Goal: Transaction & Acquisition: Purchase product/service

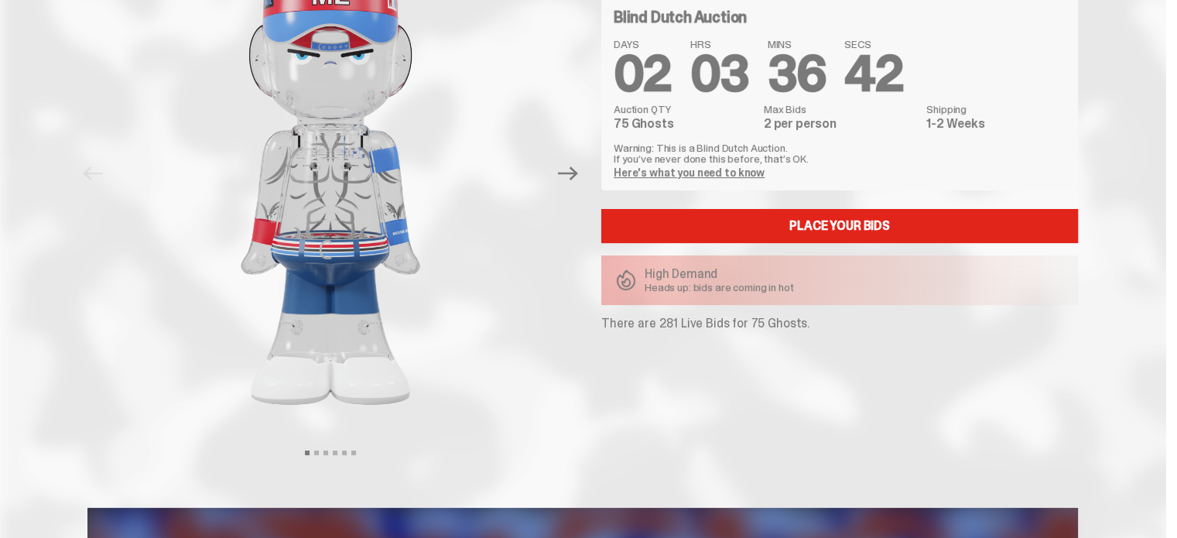
scroll to position [77, 0]
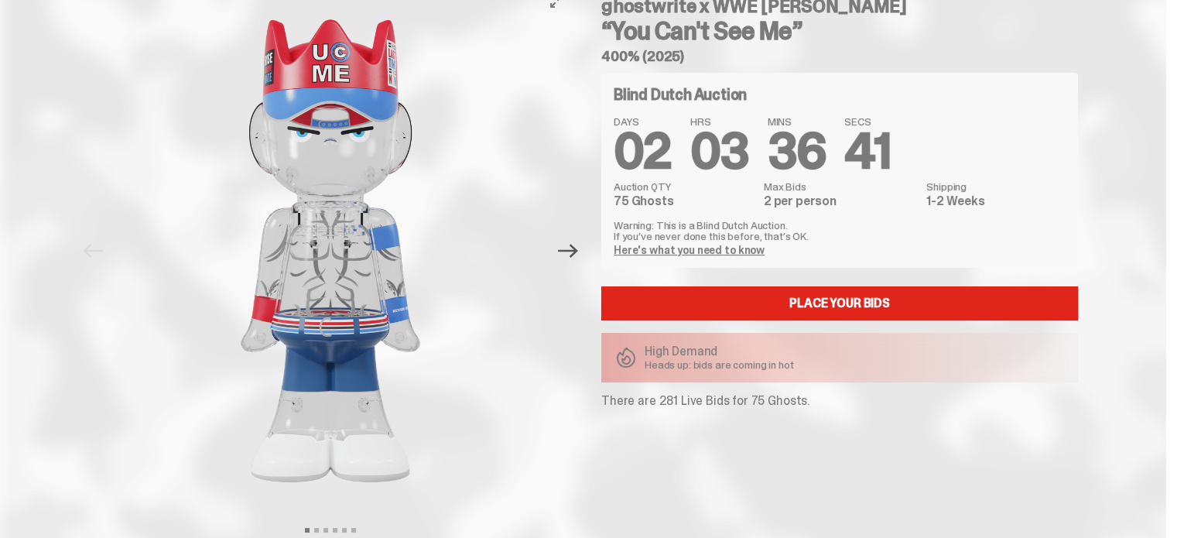
click at [573, 256] on icon "Next" at bounding box center [568, 251] width 20 height 20
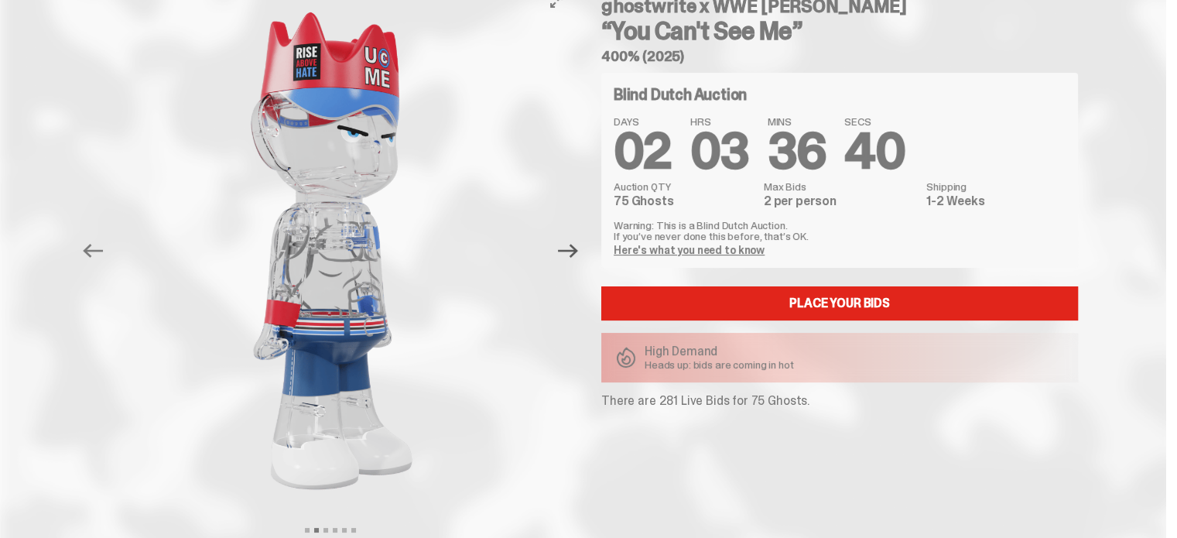
click at [573, 256] on icon "Next" at bounding box center [568, 251] width 20 height 20
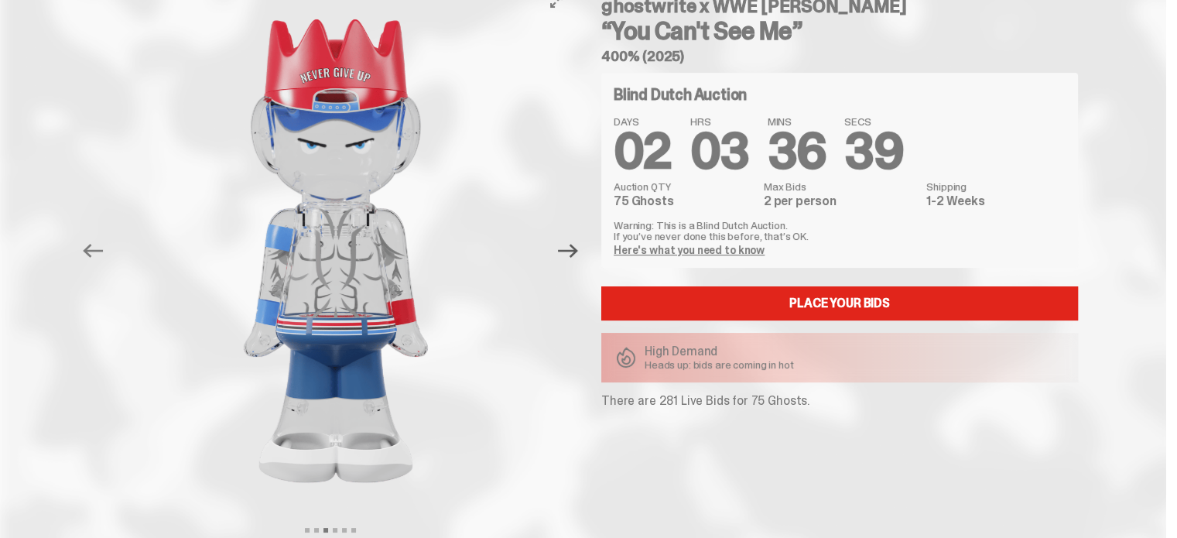
click at [573, 256] on icon "Next" at bounding box center [568, 251] width 20 height 20
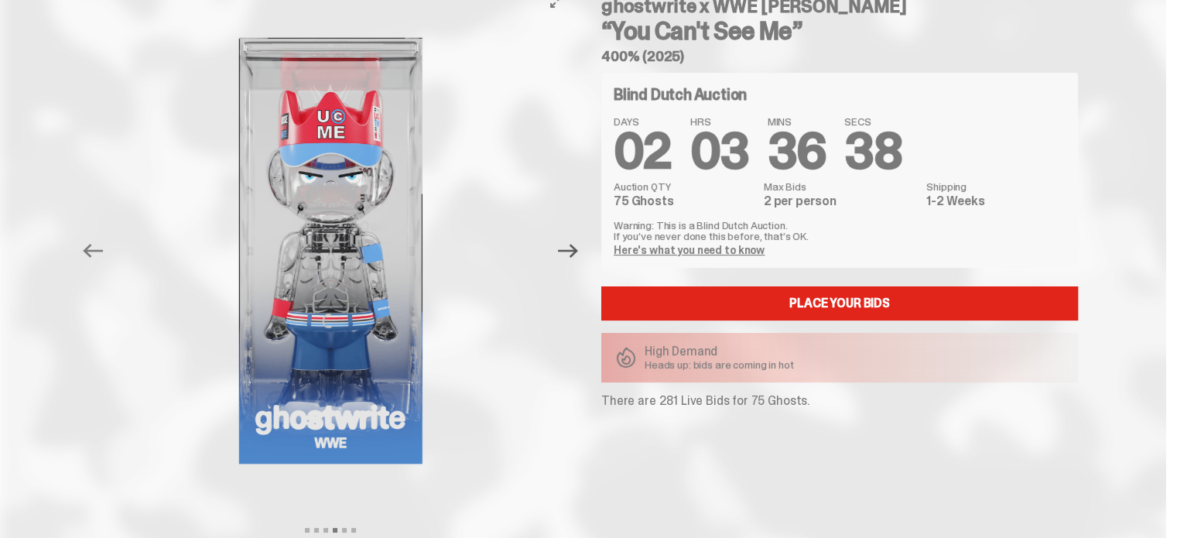
click at [573, 256] on icon "Next" at bounding box center [568, 251] width 20 height 20
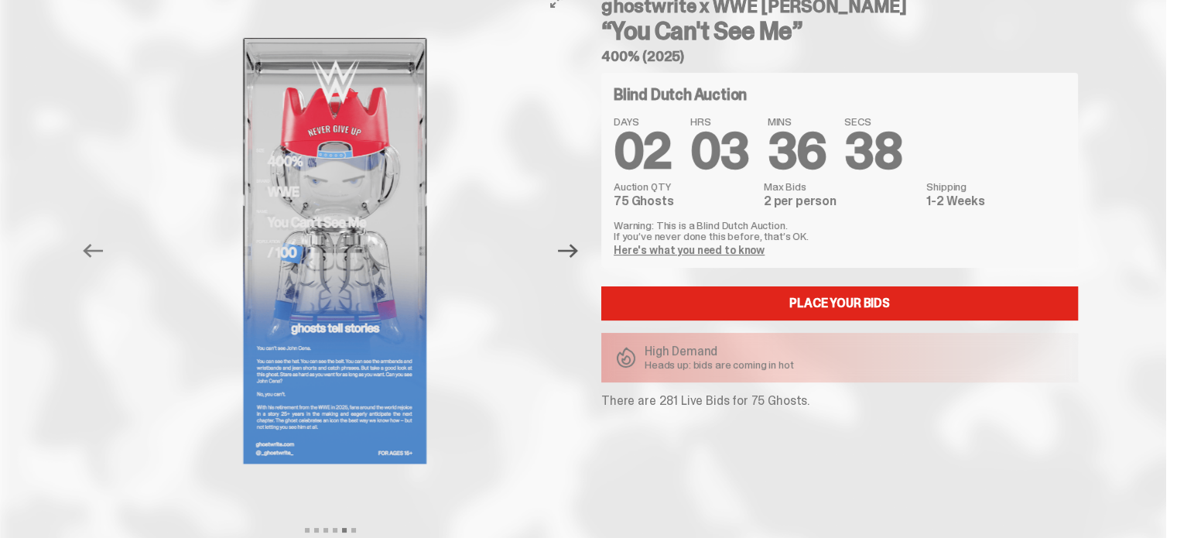
click at [573, 256] on icon "Next" at bounding box center [568, 251] width 20 height 20
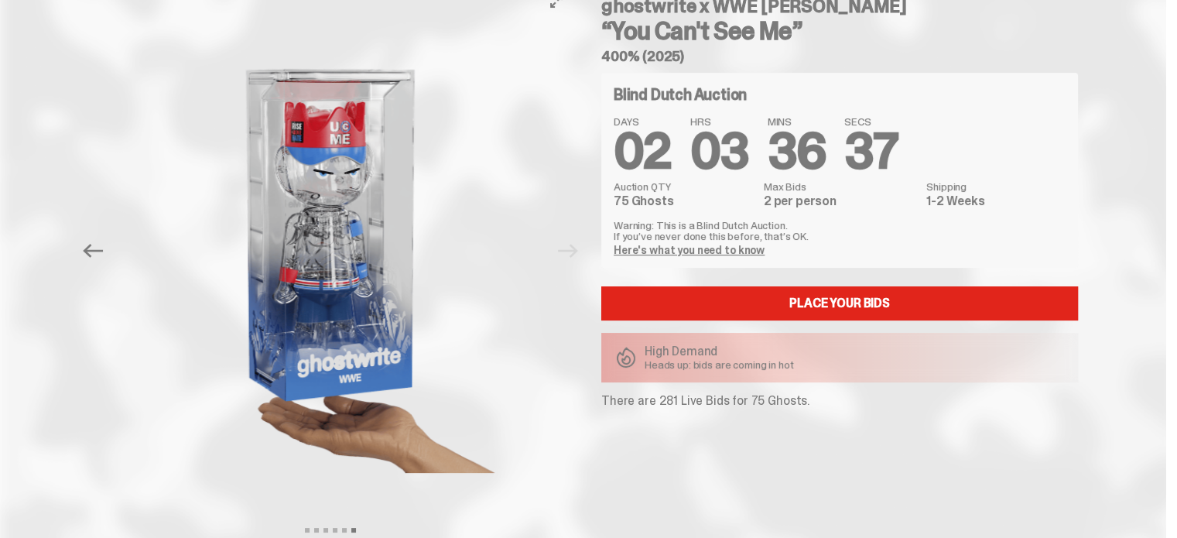
click at [573, 256] on div at bounding box center [333, 251] width 486 height 533
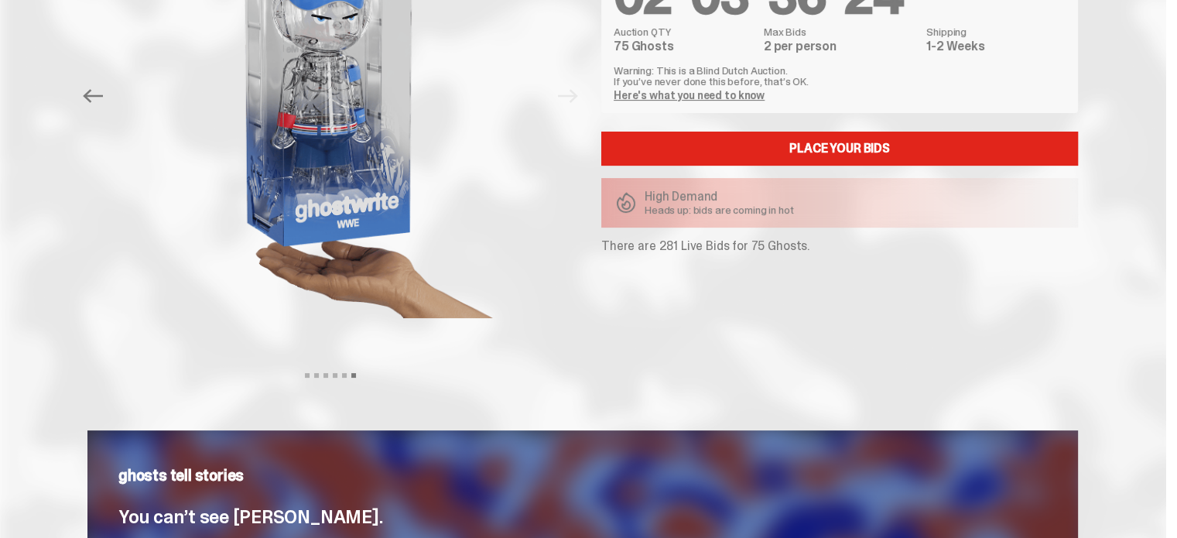
scroll to position [0, 0]
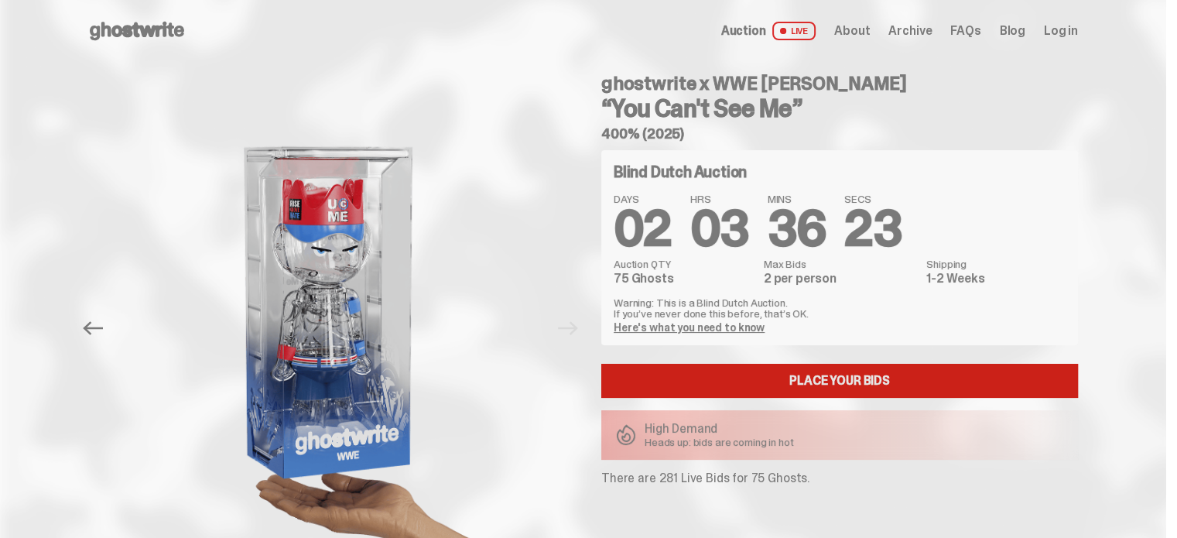
click at [804, 380] on link "Place your Bids" at bounding box center [839, 381] width 477 height 34
